Goal: Use online tool/utility: Utilize a website feature to perform a specific function

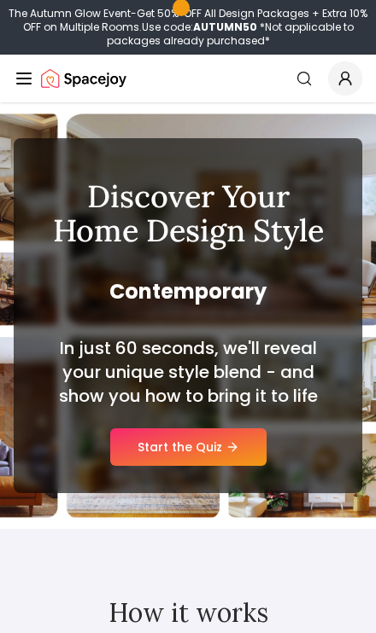
click at [162, 446] on link "Start the Quiz" at bounding box center [188, 448] width 156 height 38
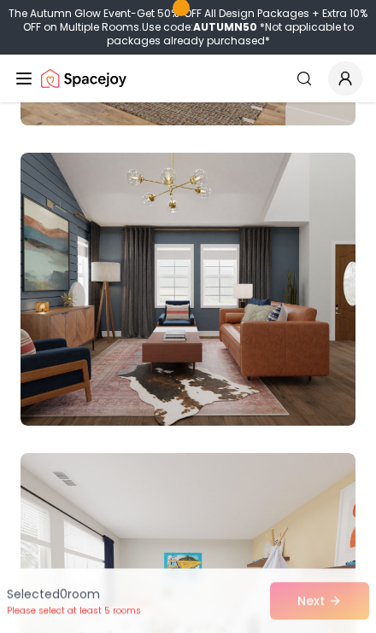
scroll to position [17891, 0]
click at [98, 340] on img at bounding box center [187, 289] width 335 height 273
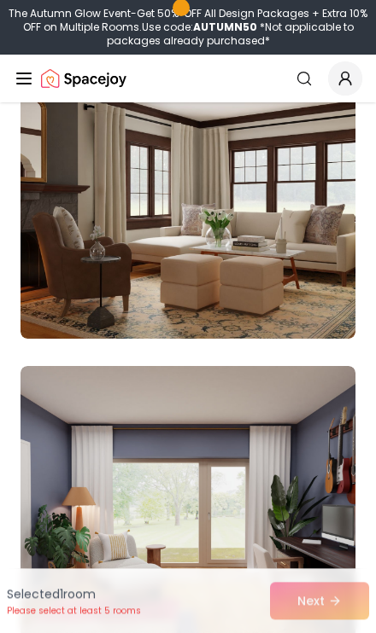
scroll to position [21284, 0]
click at [91, 287] on img at bounding box center [187, 202] width 335 height 273
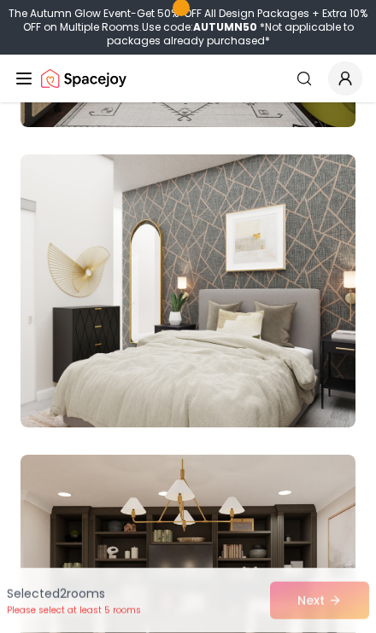
click at [119, 377] on img at bounding box center [187, 291] width 335 height 273
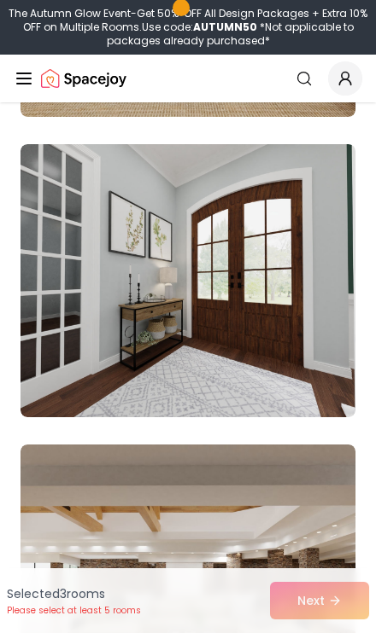
click at [97, 331] on img at bounding box center [187, 280] width 335 height 273
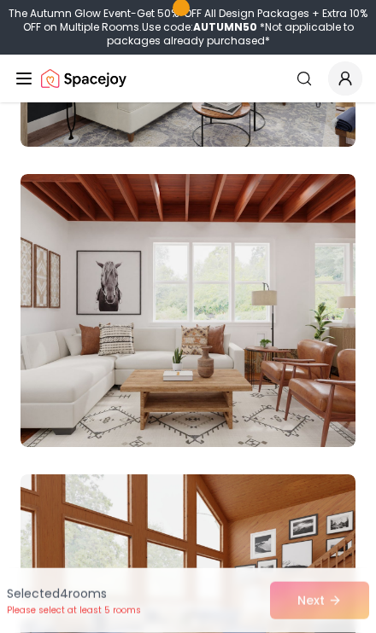
scroll to position [0, 0]
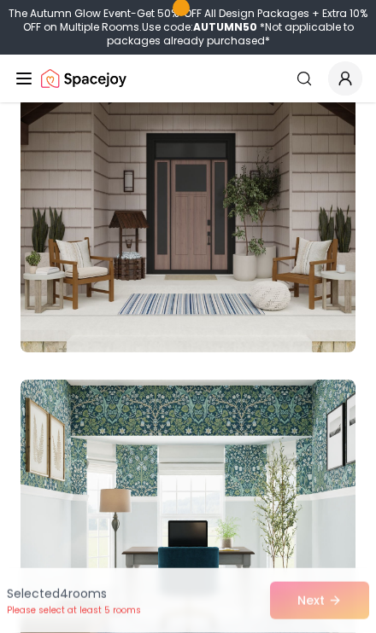
click at [89, 290] on img at bounding box center [187, 215] width 335 height 273
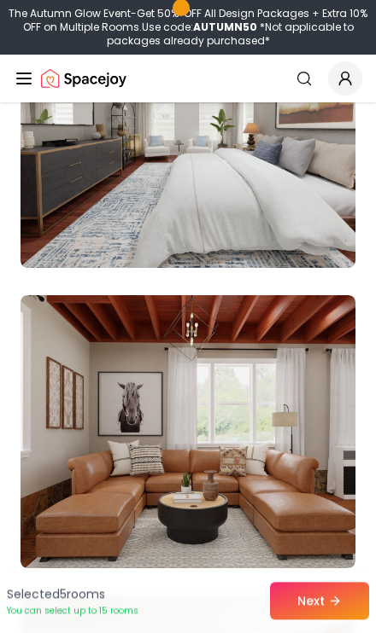
scroll to position [11738, 0]
click at [75, 227] on img at bounding box center [187, 131] width 335 height 273
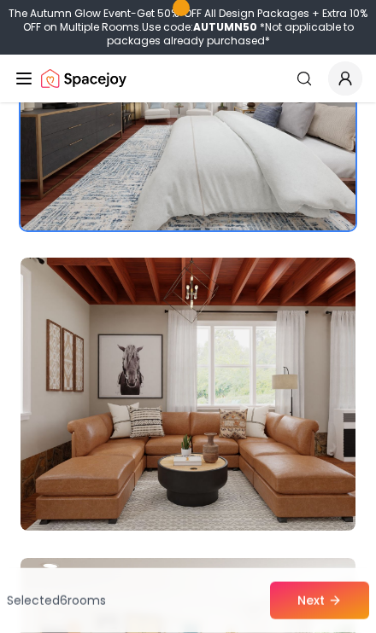
scroll to position [11777, 0]
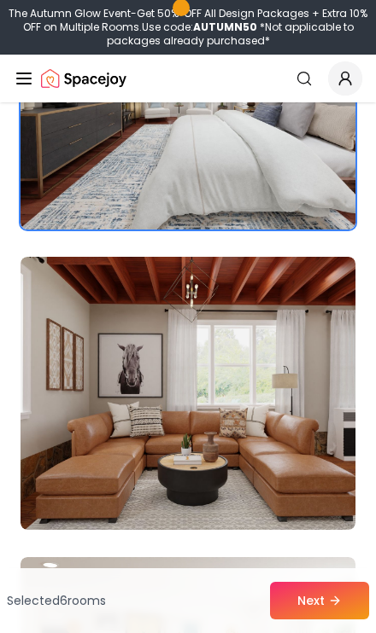
click at [312, 597] on button "Next" at bounding box center [319, 601] width 99 height 38
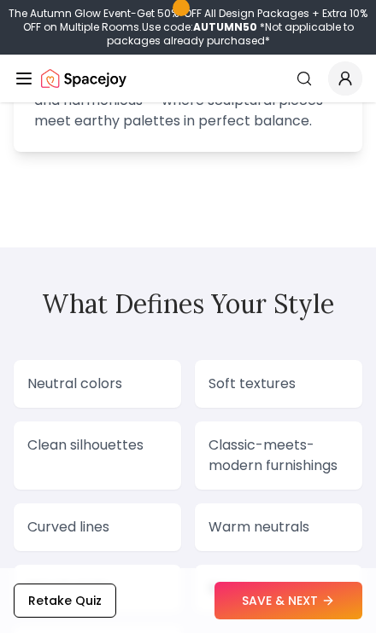
scroll to position [2492, 0]
